Goal: Check status: Check status

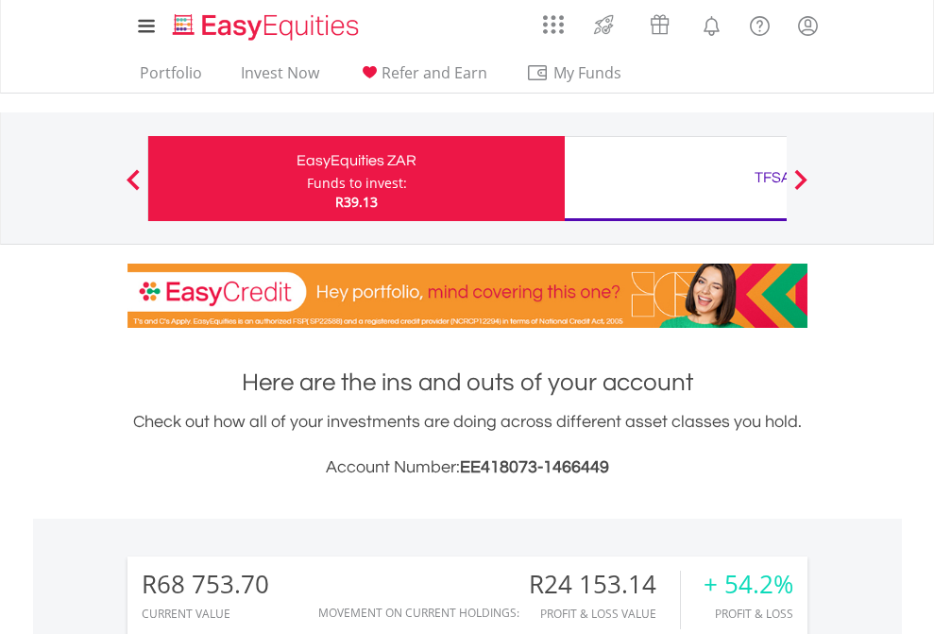
scroll to position [181, 297]
click at [307, 178] on div "Funds to invest:" at bounding box center [357, 183] width 100 height 19
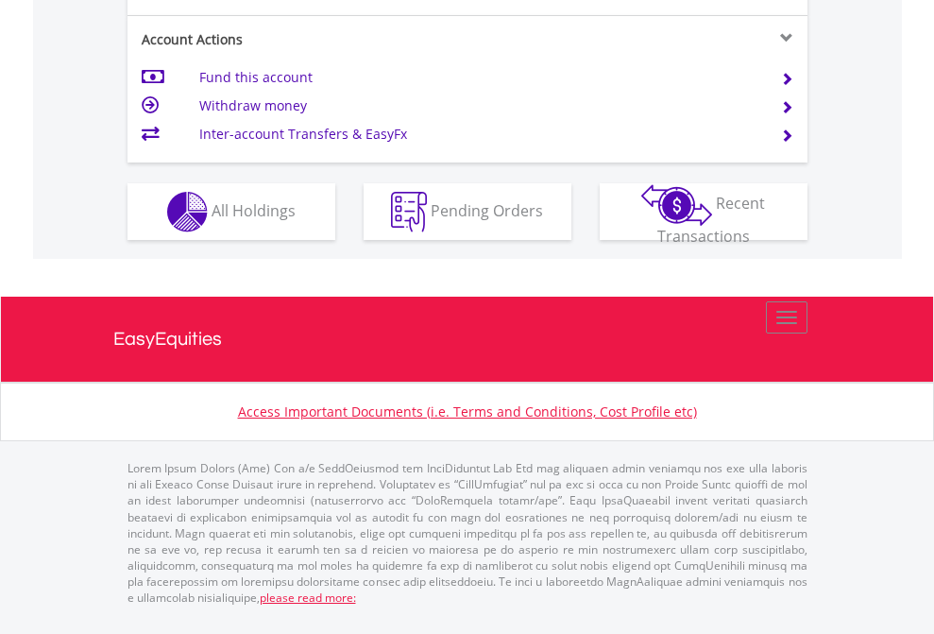
scroll to position [1848, 0]
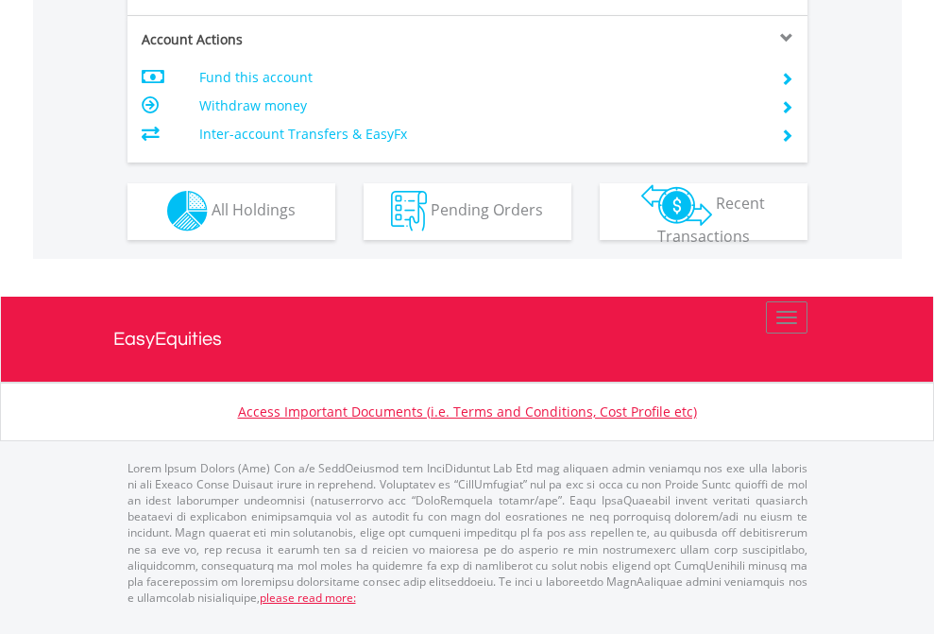
scroll to position [1766, 0]
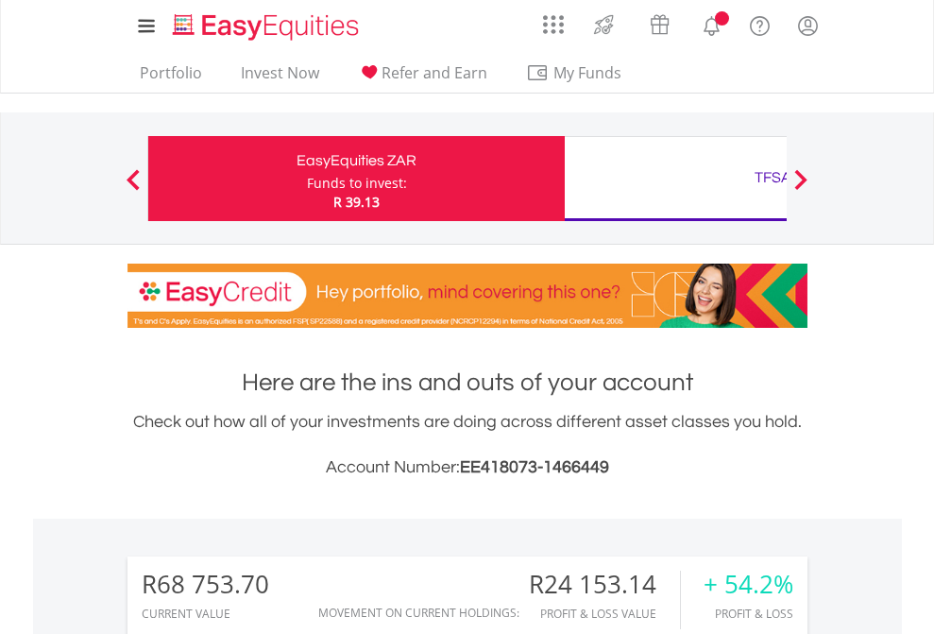
scroll to position [181, 297]
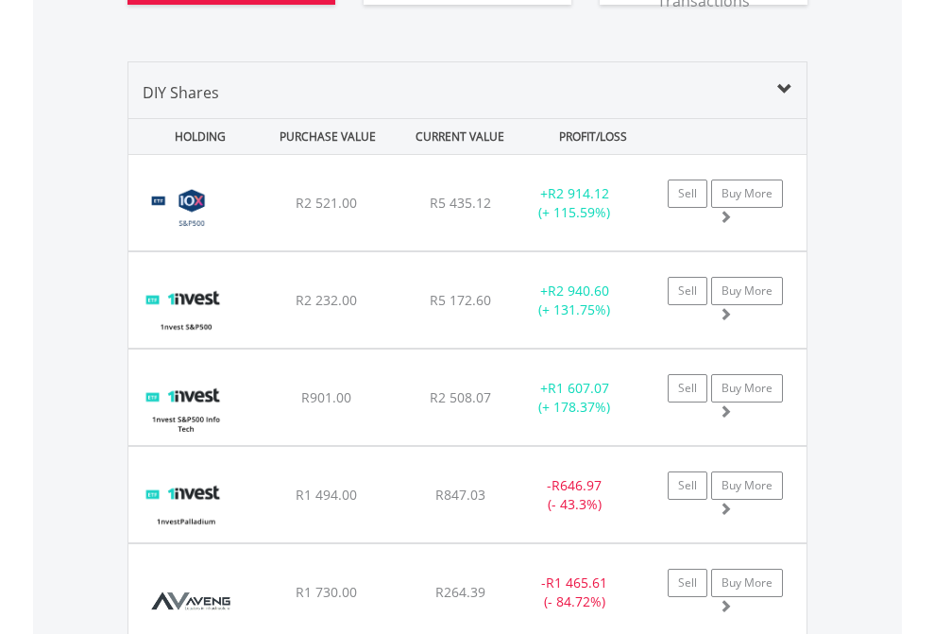
scroll to position [2138, 0]
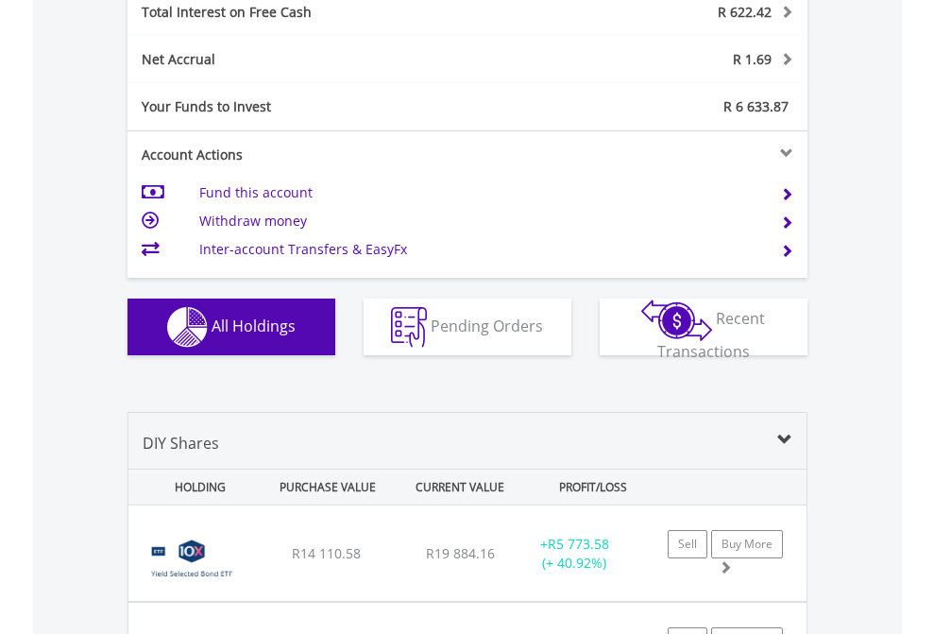
scroll to position [2176, 0]
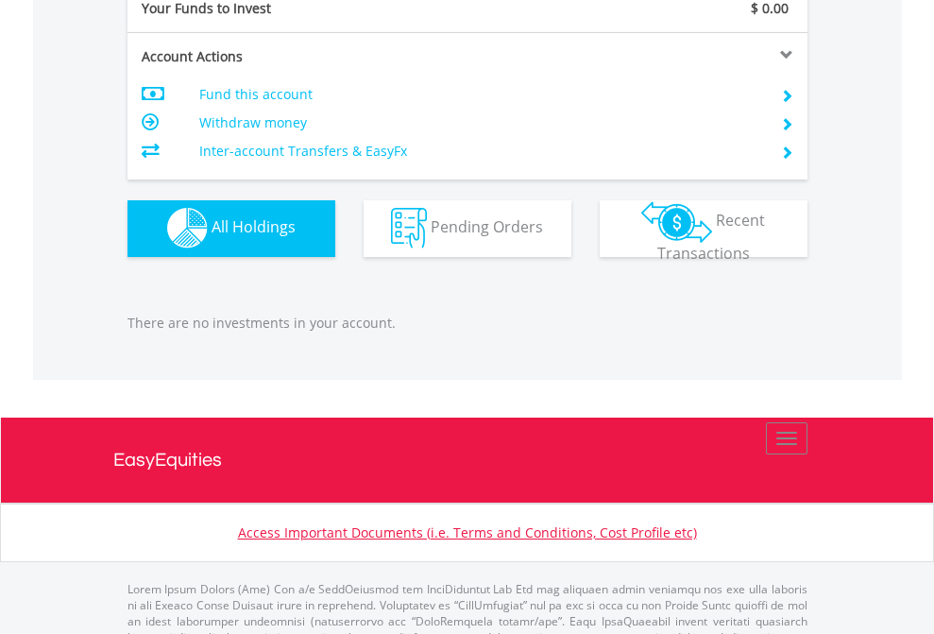
scroll to position [1870, 0]
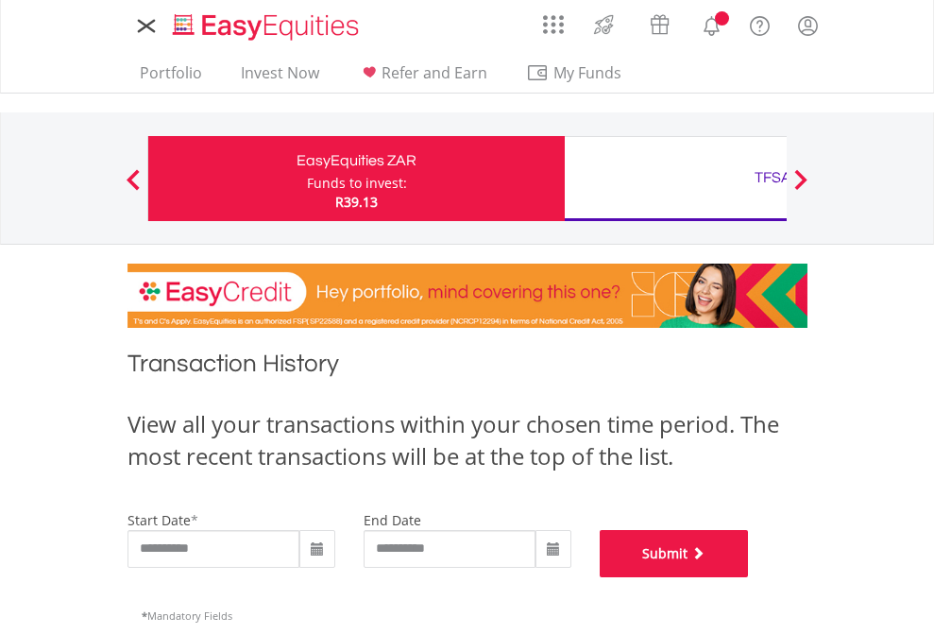
click at [749, 577] on button "Submit" at bounding box center [674, 553] width 149 height 47
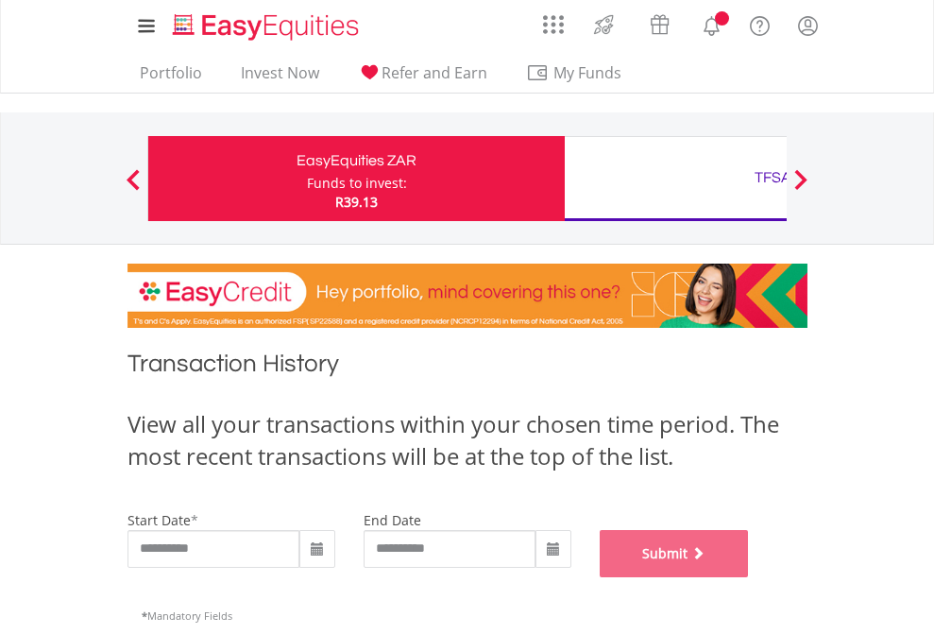
scroll to position [766, 0]
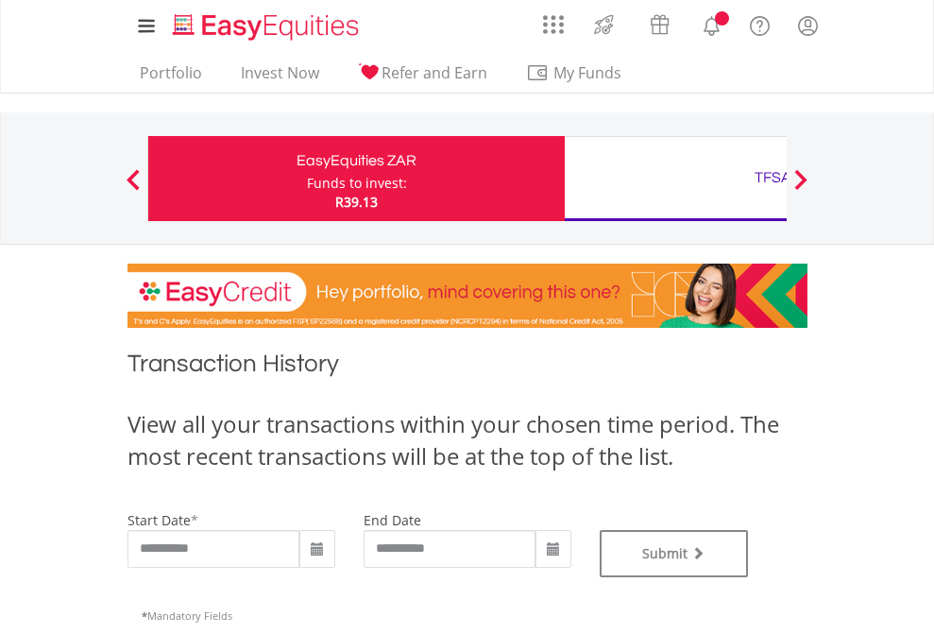
click at [675, 178] on div "TFSA" at bounding box center [773, 177] width 394 height 26
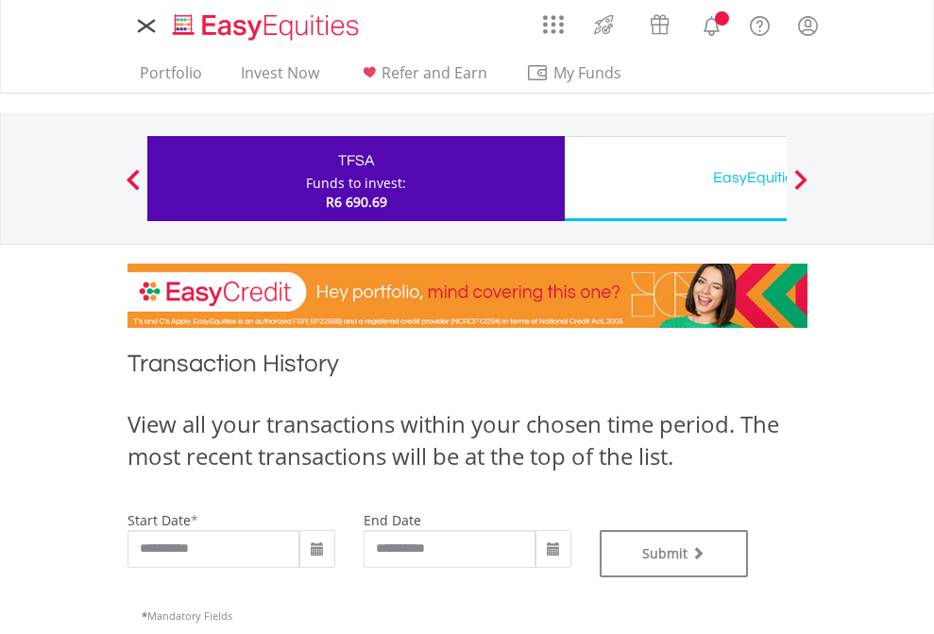
type input "**********"
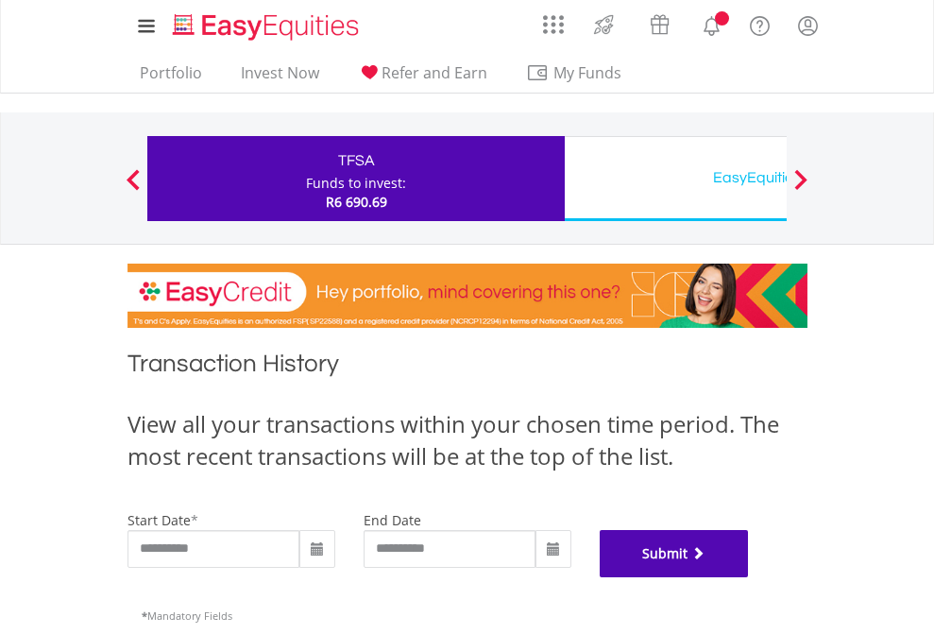
click at [749, 577] on button "Submit" at bounding box center [674, 553] width 149 height 47
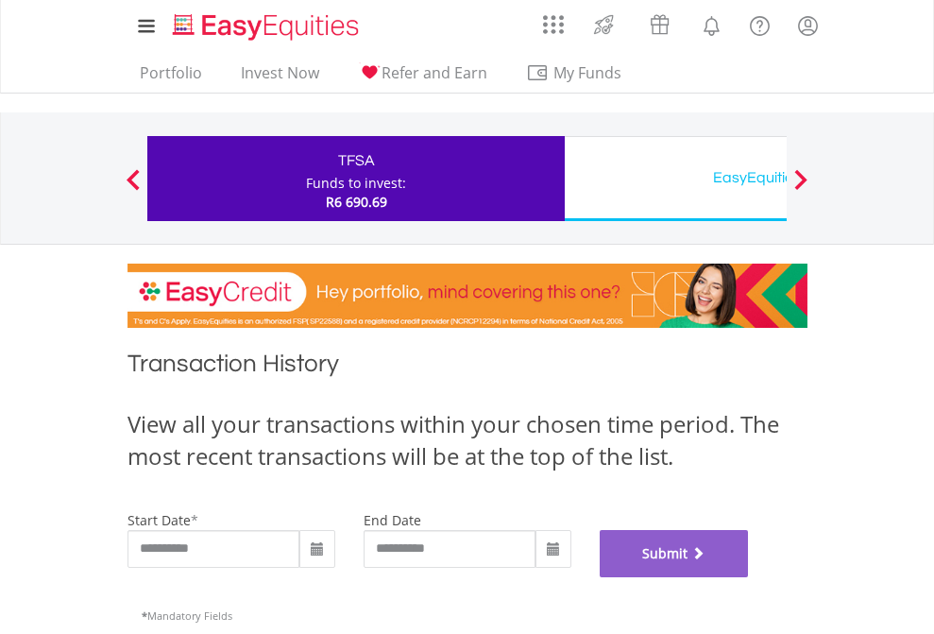
scroll to position [766, 0]
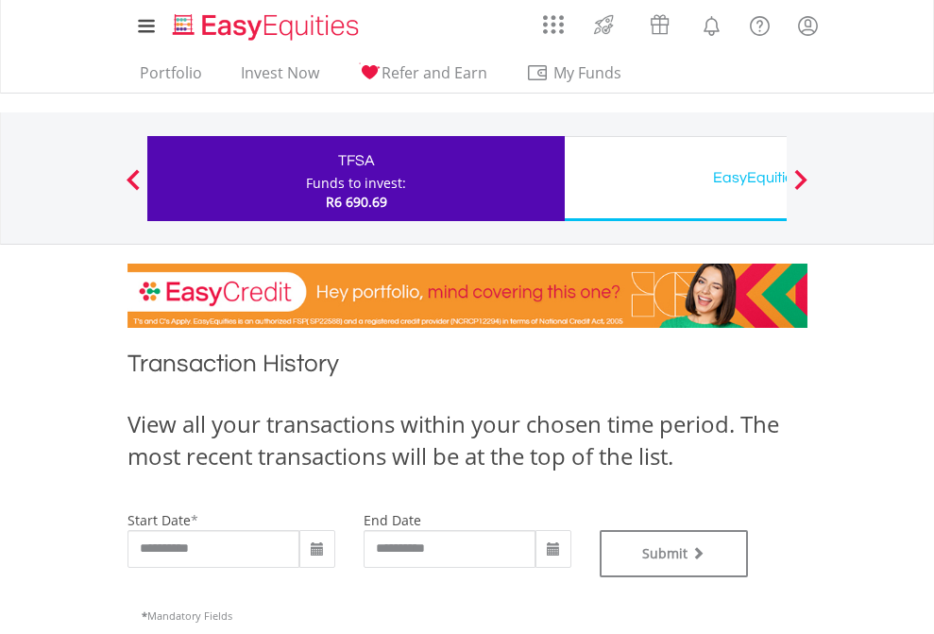
click at [675, 178] on div "EasyEquities USD" at bounding box center [773, 177] width 394 height 26
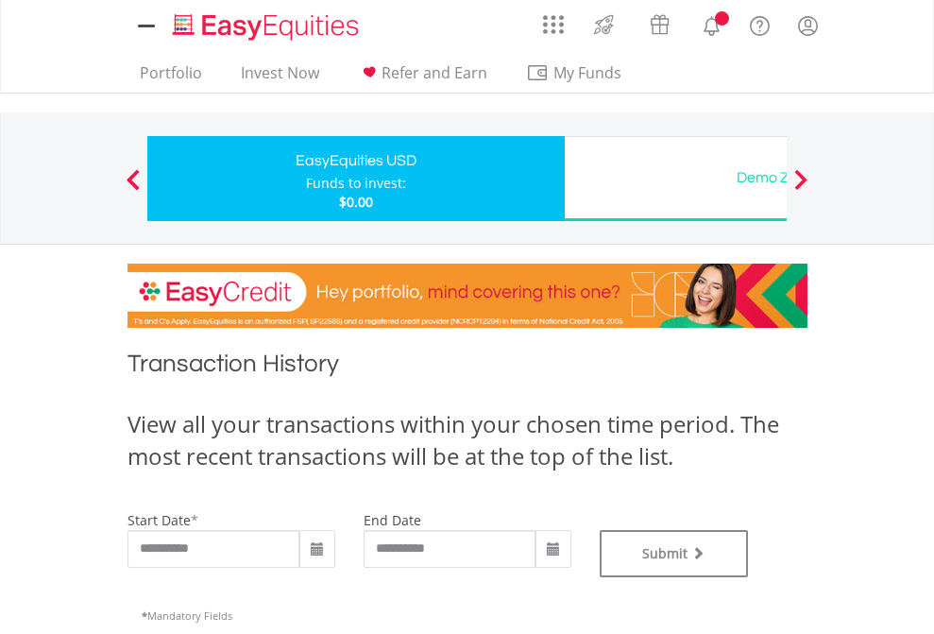
type input "**********"
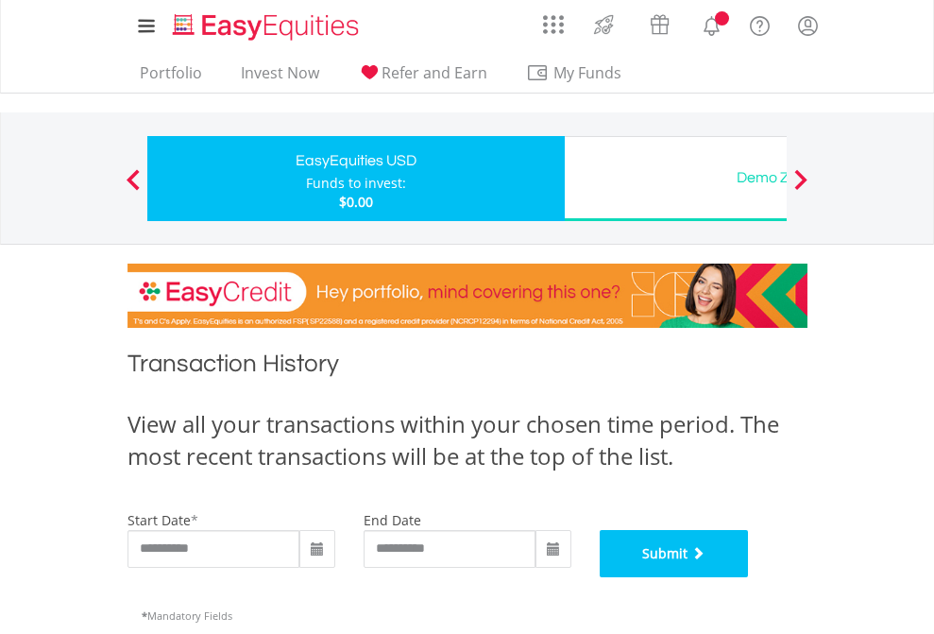
click at [749, 577] on button "Submit" at bounding box center [674, 553] width 149 height 47
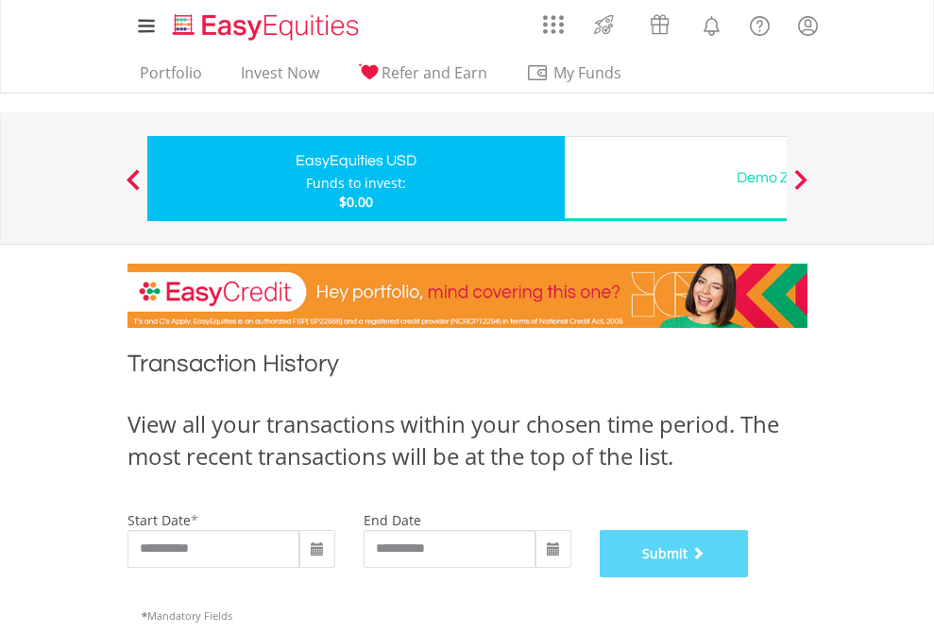
scroll to position [766, 0]
